Goal: Task Accomplishment & Management: Manage account settings

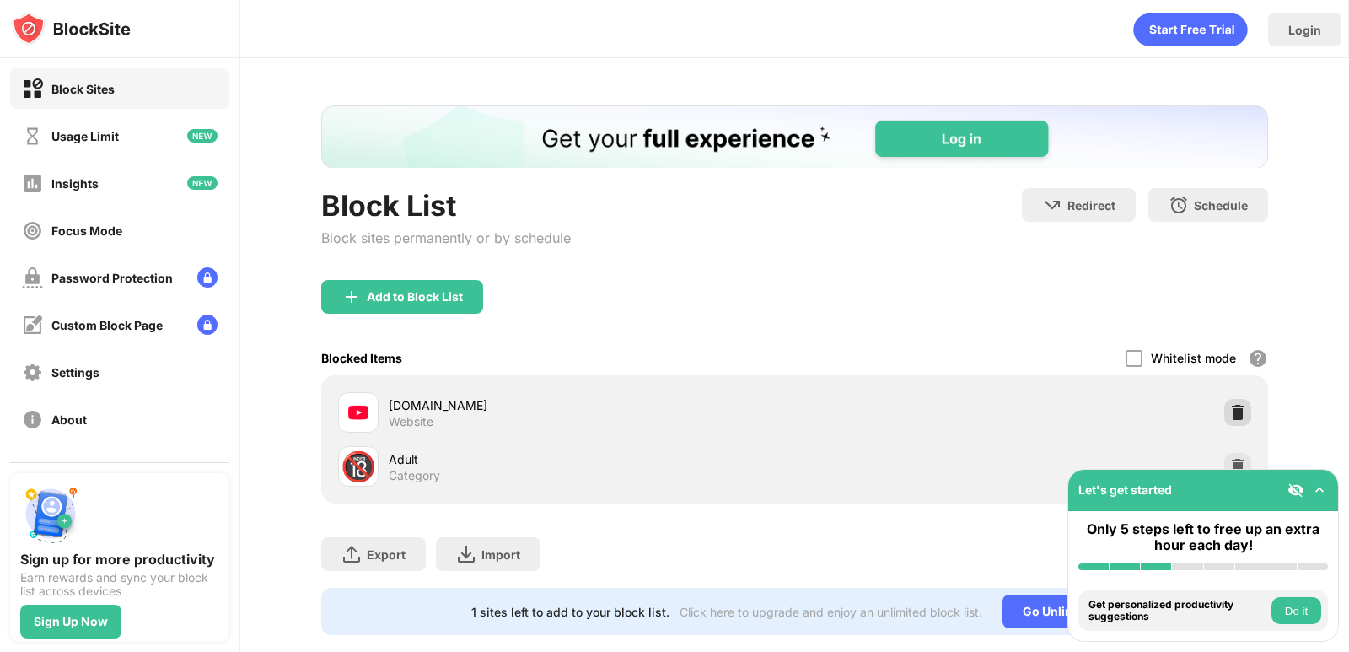
click at [1229, 411] on img at bounding box center [1237, 412] width 17 height 17
